Goal: Information Seeking & Learning: Learn about a topic

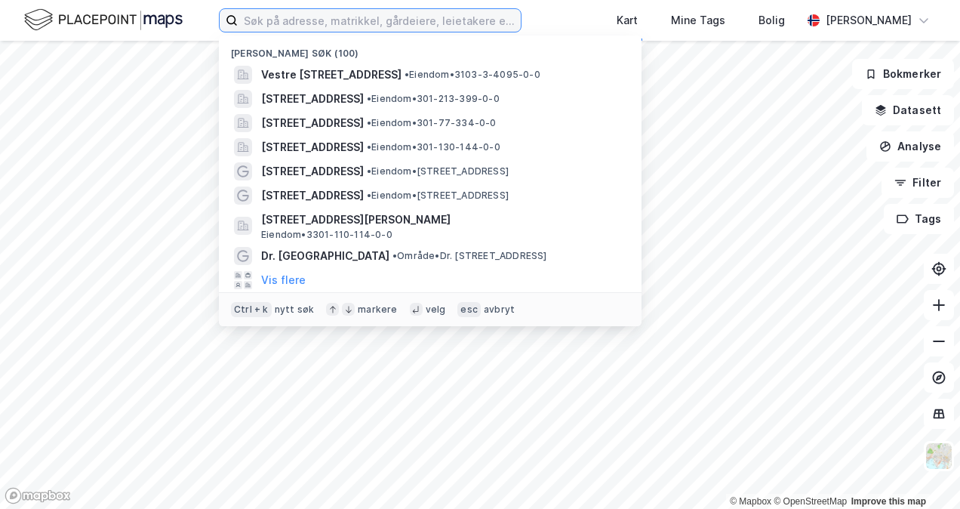
click at [414, 14] on input at bounding box center [379, 20] width 283 height 23
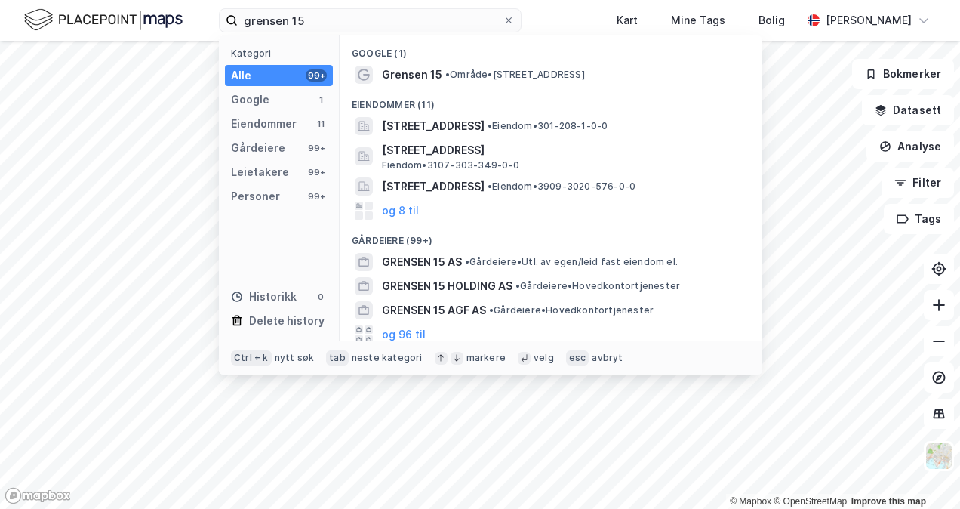
click at [448, 128] on span "[STREET_ADDRESS]" at bounding box center [433, 126] width 103 height 18
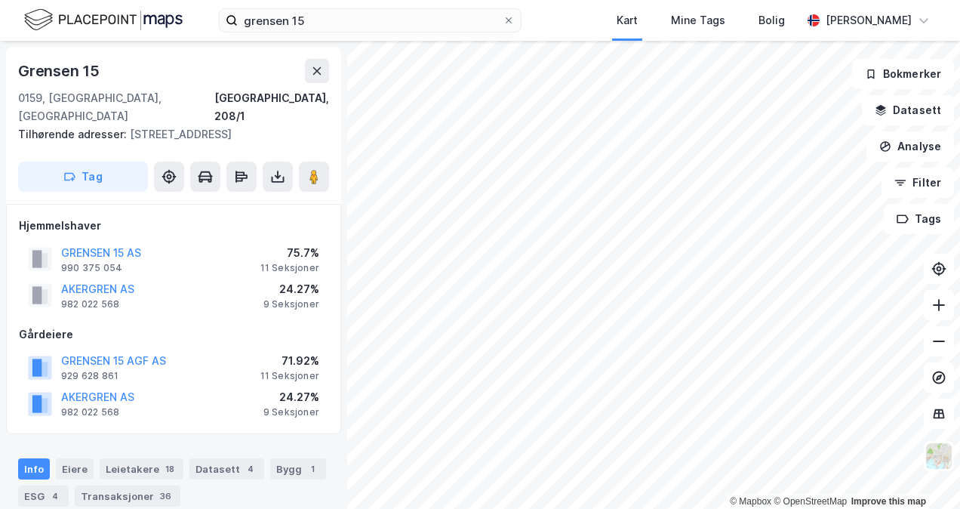
click at [0, 0] on button "AKERGREN AS" at bounding box center [0, 0] width 0 height 0
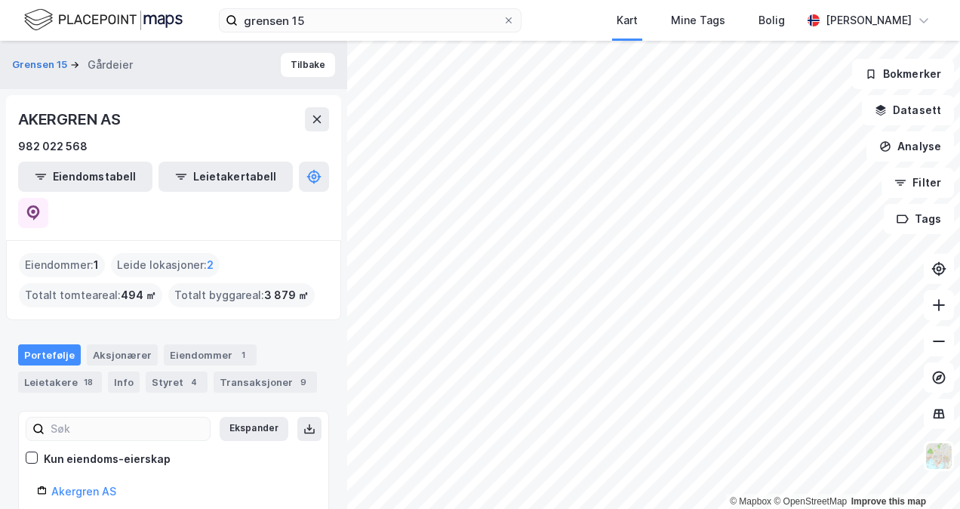
scroll to position [18, 0]
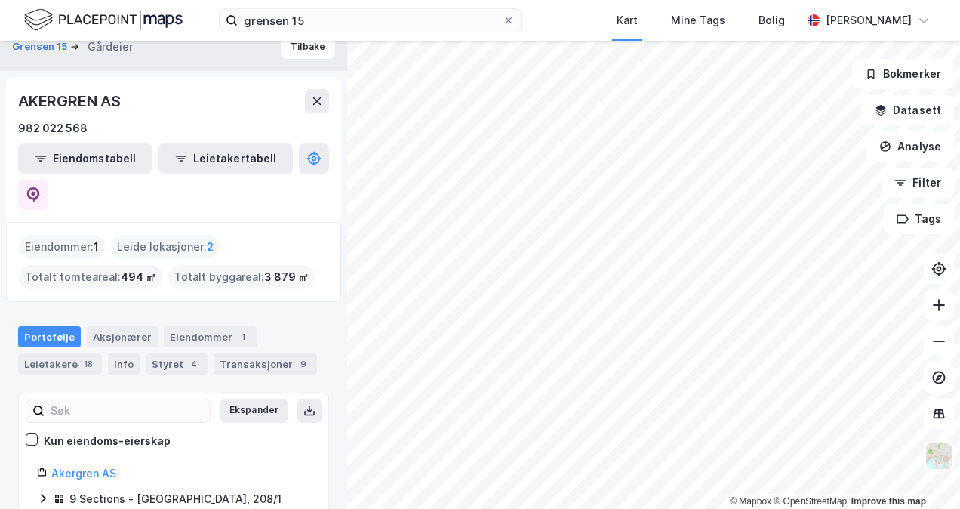
click at [137, 326] on div "Aksjonærer" at bounding box center [122, 336] width 71 height 21
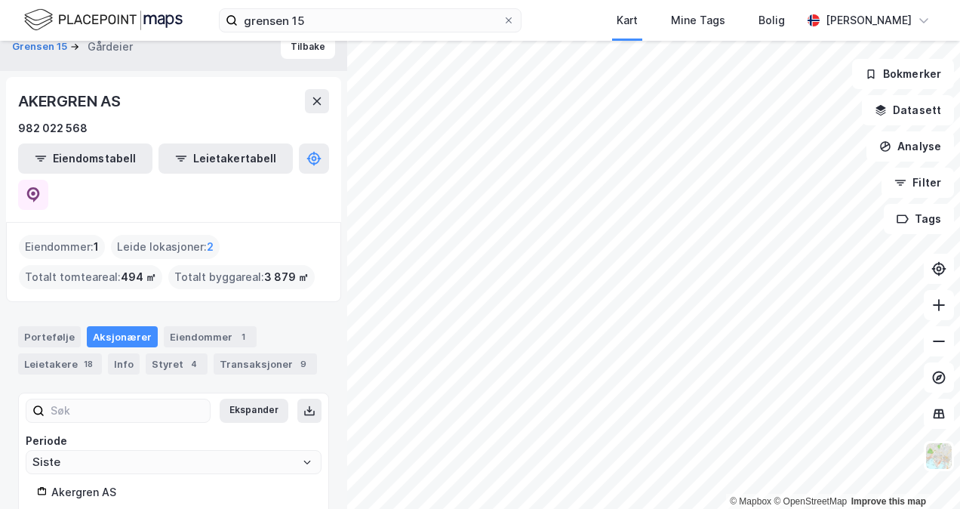
scroll to position [87, 0]
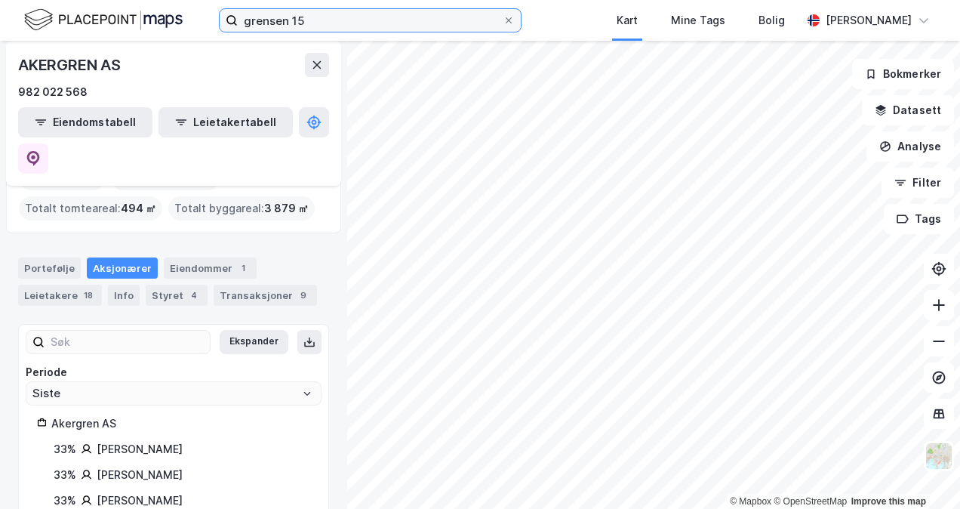
click at [325, 27] on input "grensen 15" at bounding box center [370, 20] width 265 height 23
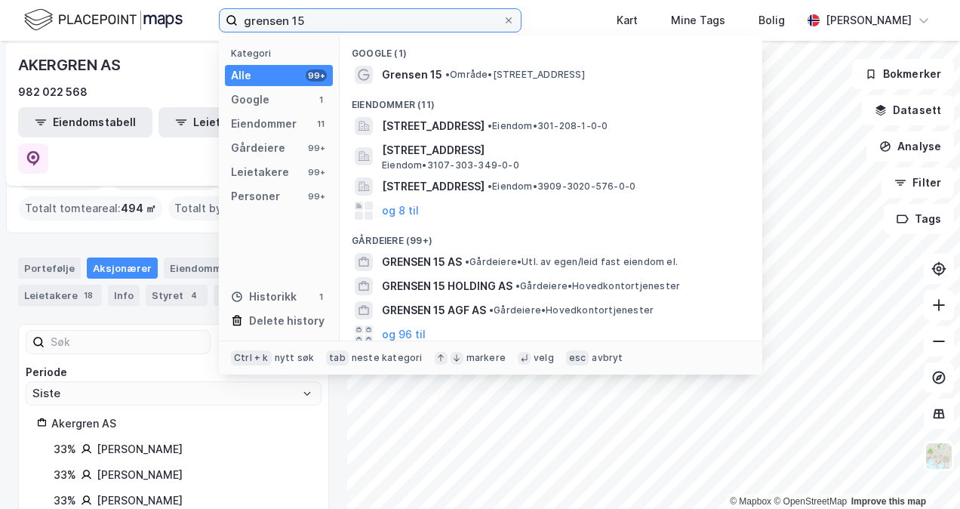
click at [325, 27] on input "grensen 15" at bounding box center [370, 20] width 265 height 23
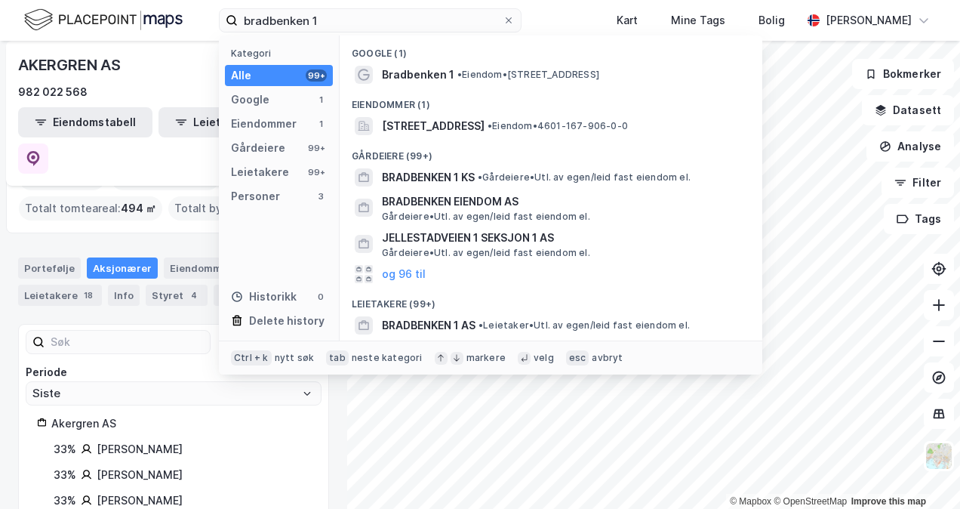
click at [482, 134] on span "[STREET_ADDRESS]" at bounding box center [433, 126] width 103 height 18
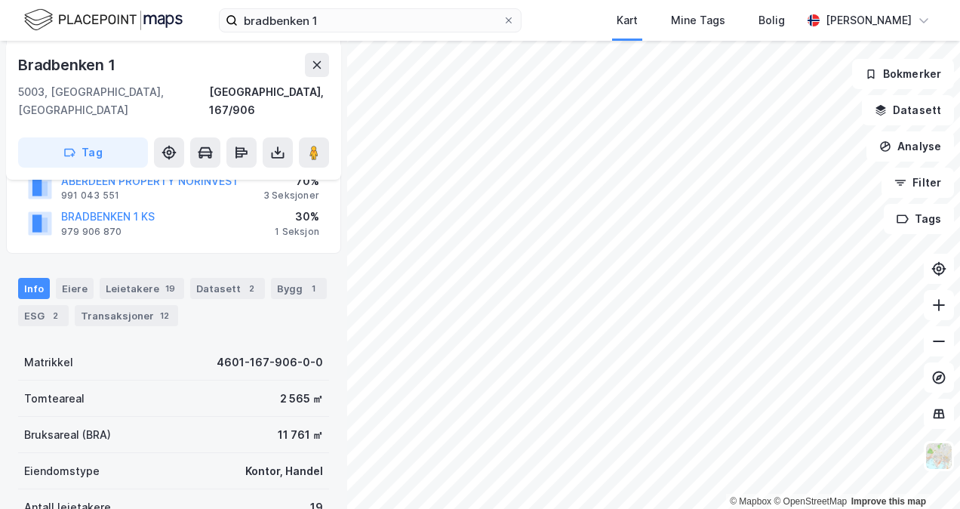
scroll to position [152, 0]
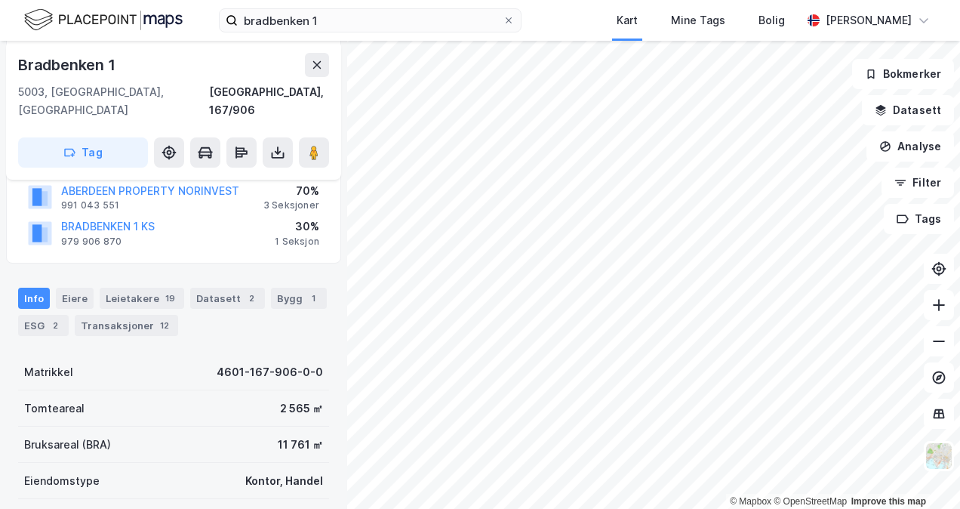
click at [128, 315] on div "Transaksjoner 12" at bounding box center [126, 325] width 103 height 21
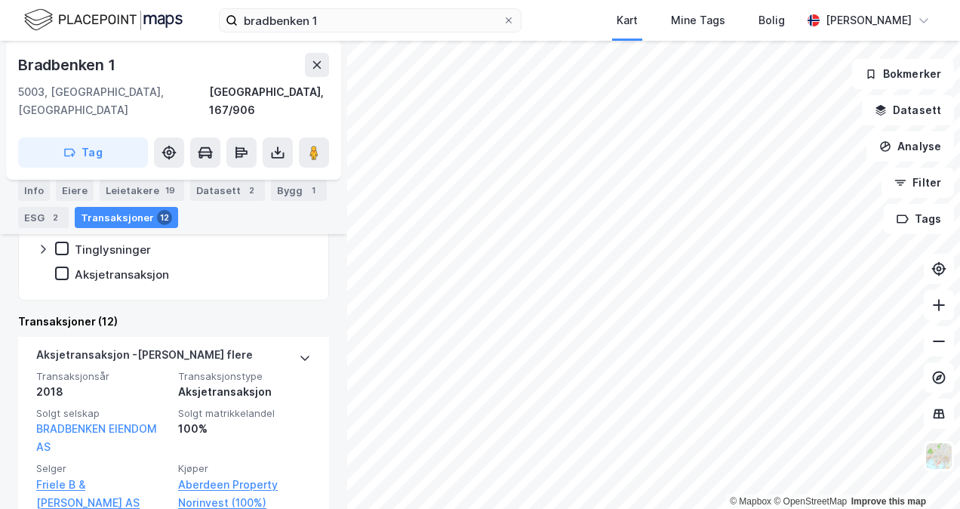
scroll to position [413, 0]
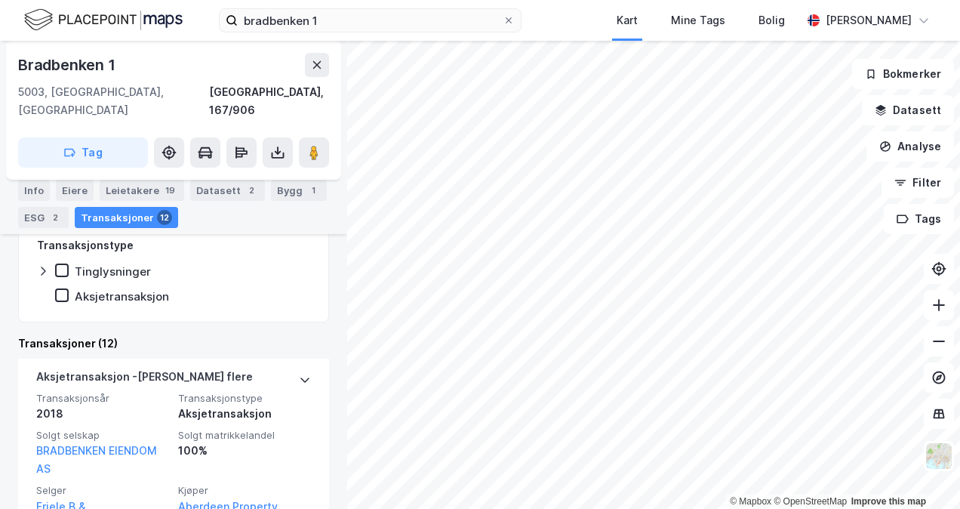
click at [292, 359] on div "Aksjetransaksjon - Gjelder flere Transaksjonsår 2018 Transaksjonstype Aksjetran…" at bounding box center [173, 460] width 275 height 203
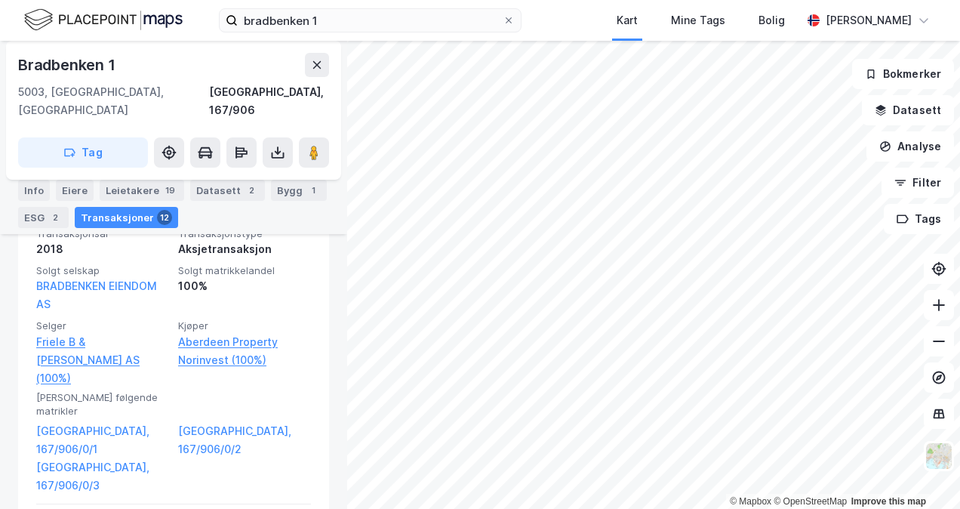
scroll to position [564, 0]
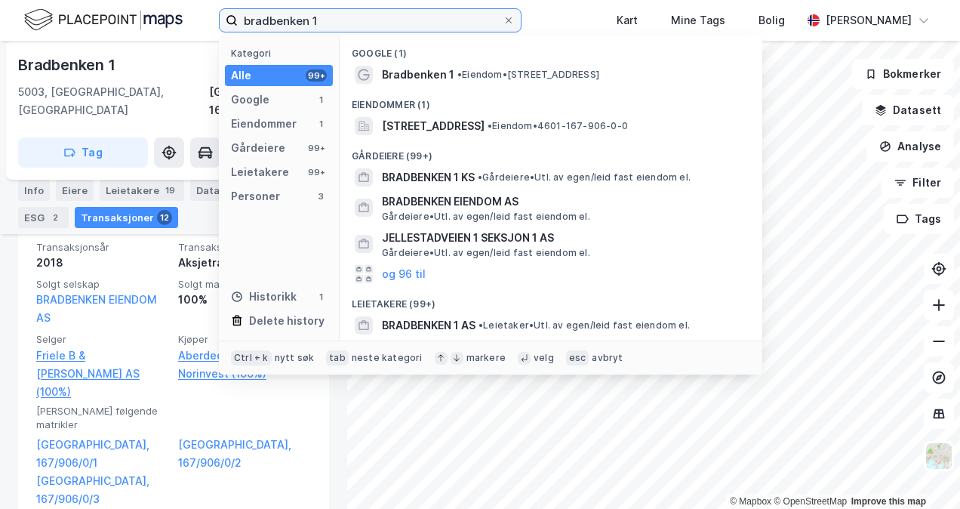
click at [279, 18] on input "bradbenken 1" at bounding box center [370, 20] width 265 height 23
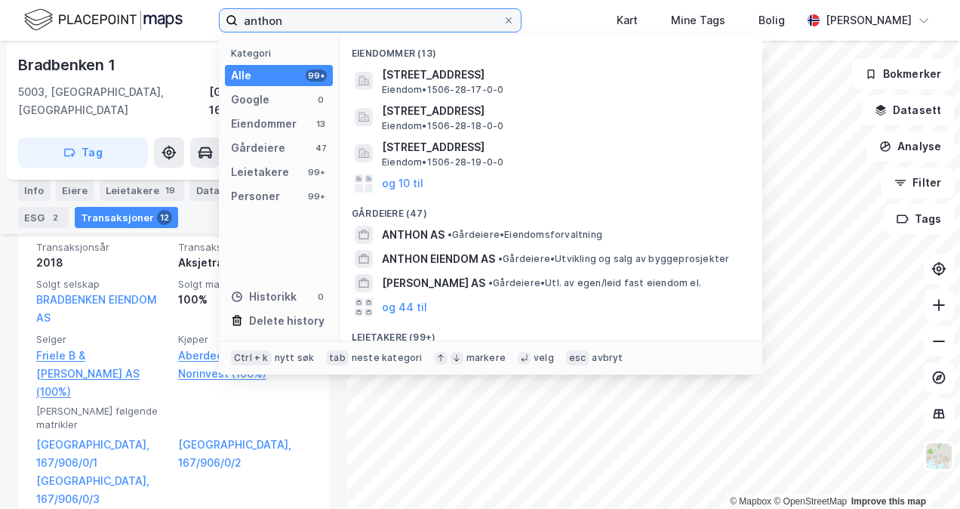
type input "anthon"
click at [535, 263] on span "• Gårdeiere • [GEOGRAPHIC_DATA] og salg av byggeprosjekter" at bounding box center [613, 259] width 231 height 12
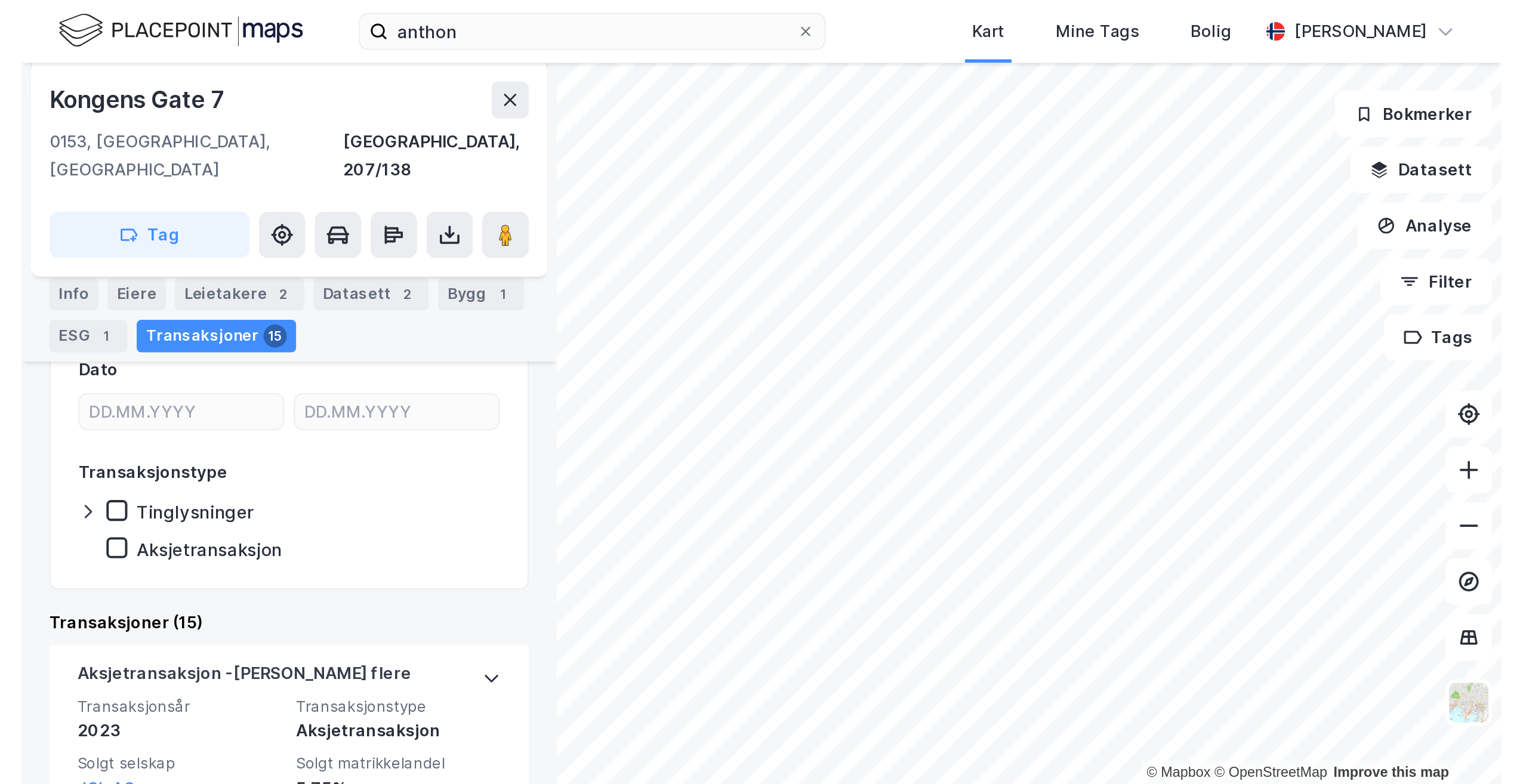
scroll to position [128, 0]
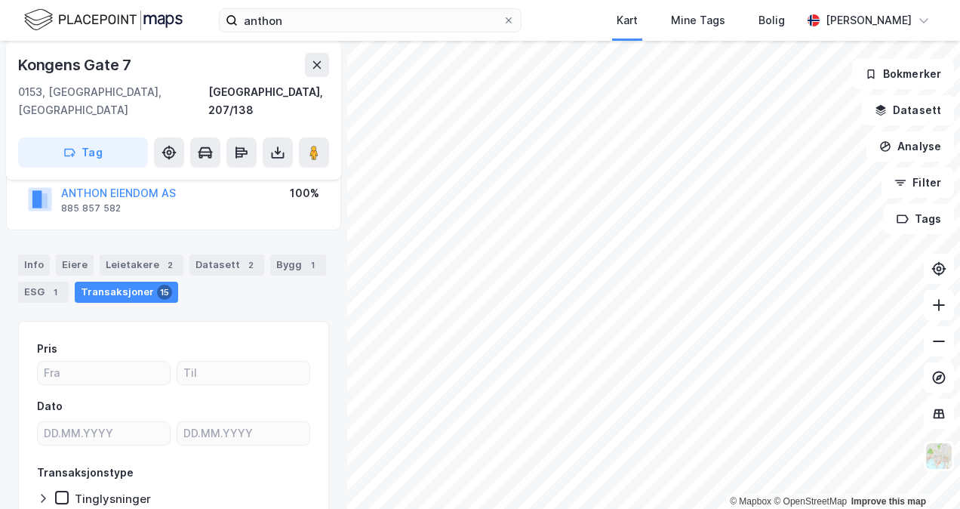
click at [303, 66] on div "Kongens Gate 7" at bounding box center [173, 65] width 311 height 24
